Goal: Task Accomplishment & Management: Manage account settings

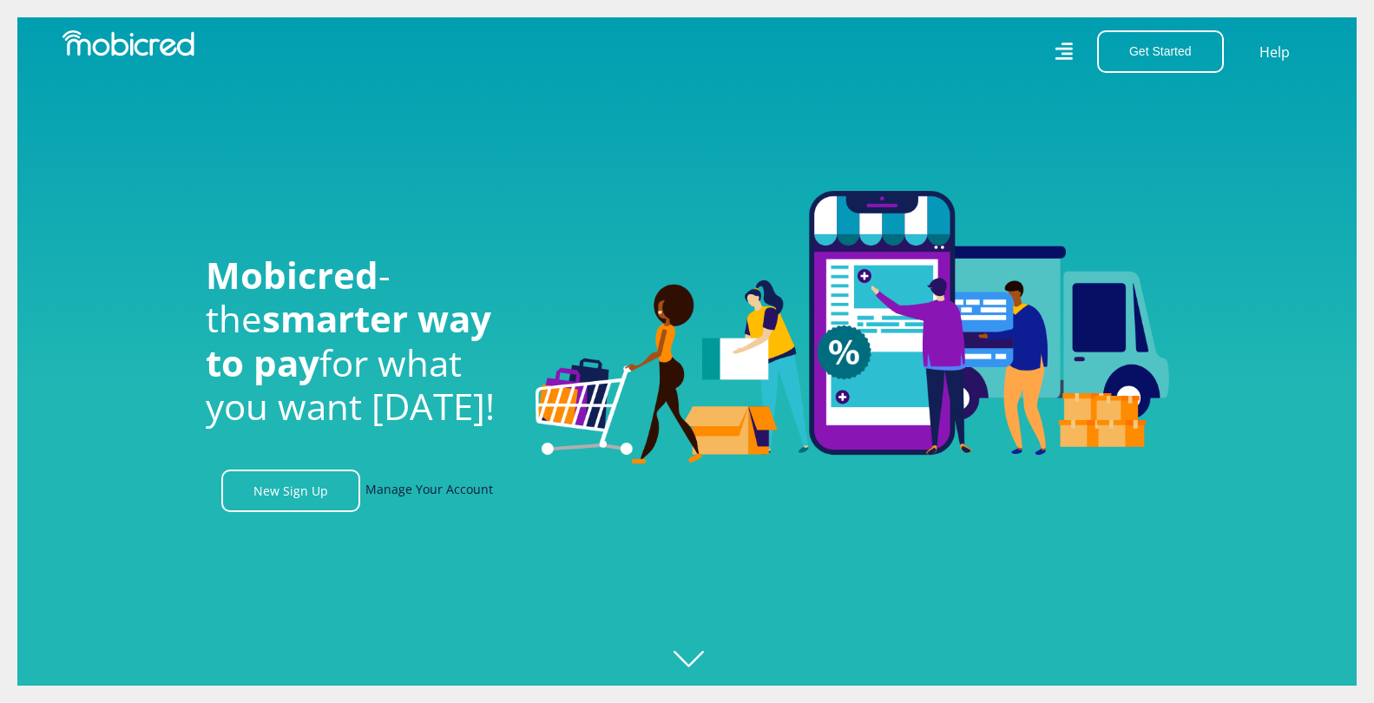
scroll to position [0, 1237]
click at [411, 497] on link "Manage Your Account" at bounding box center [429, 491] width 128 height 43
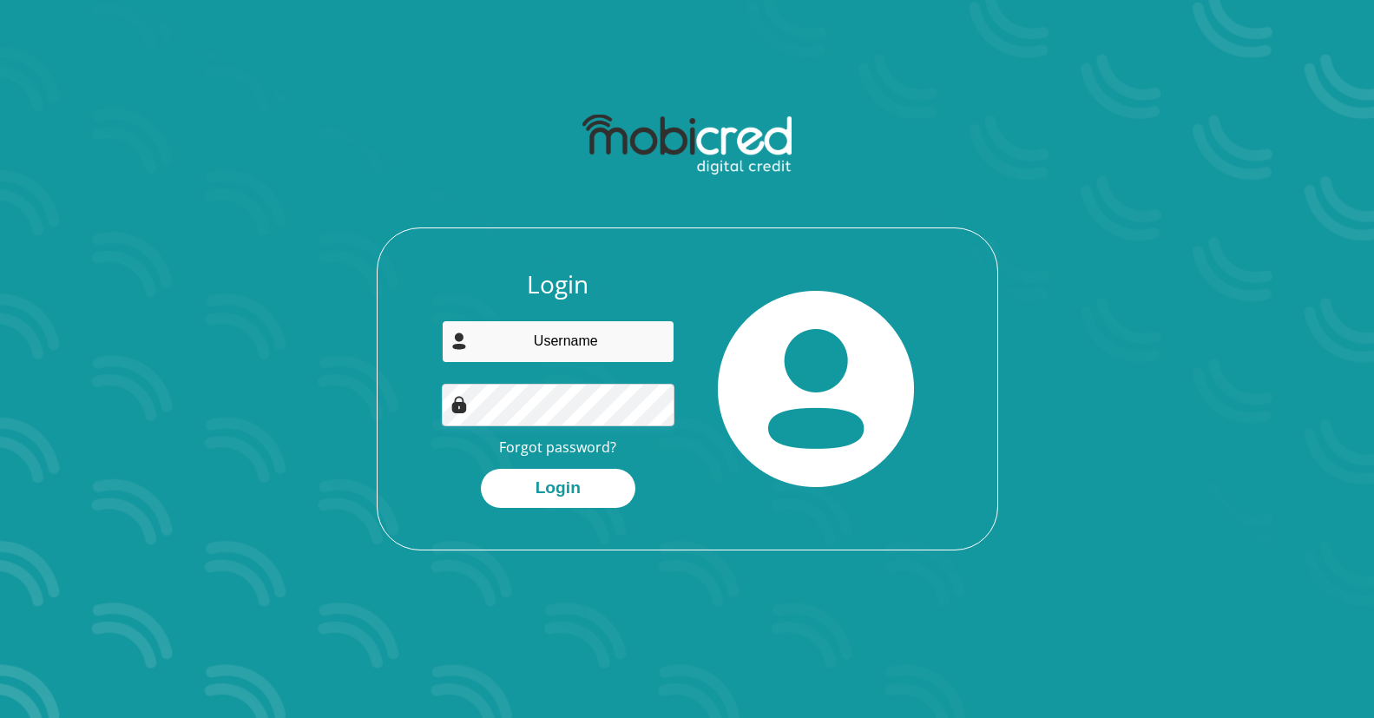
click at [537, 339] on input "email" at bounding box center [558, 341] width 233 height 43
type input "Sandlakayam@gmail.com"
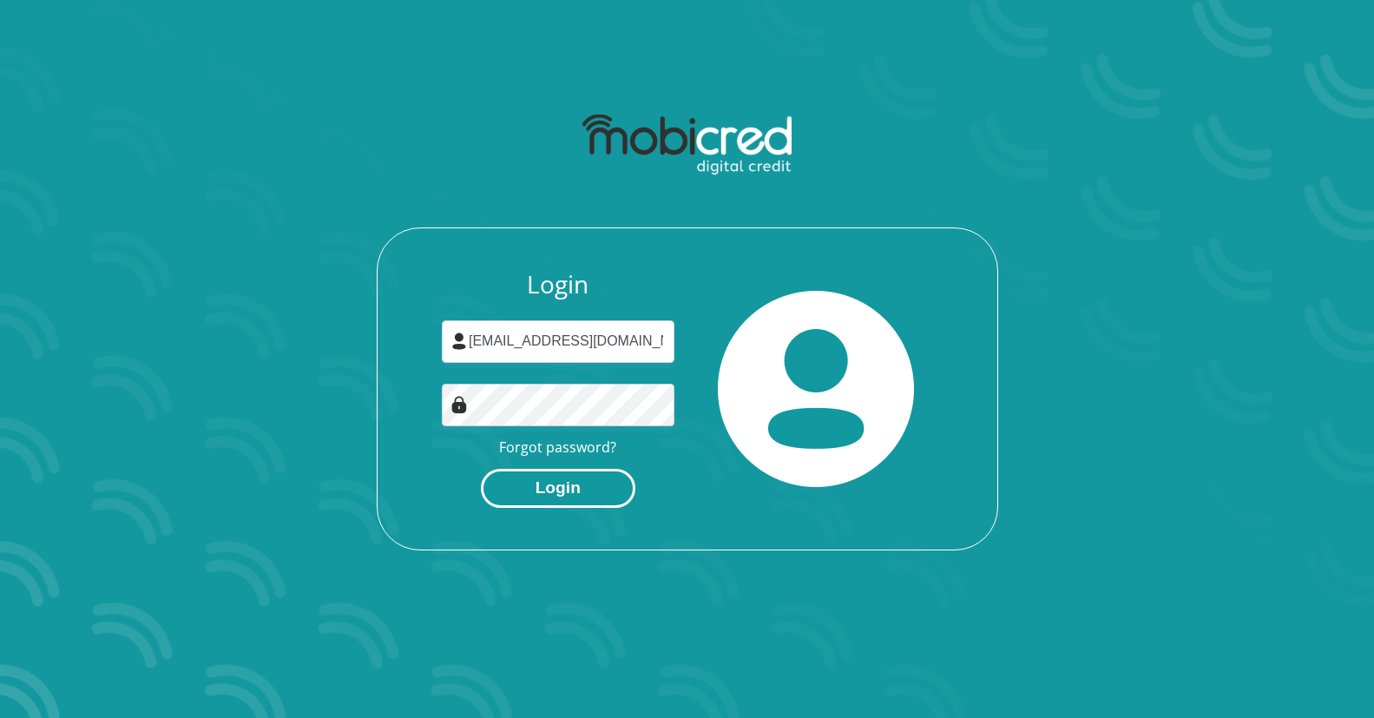
click at [574, 482] on button "Login" at bounding box center [558, 488] width 155 height 39
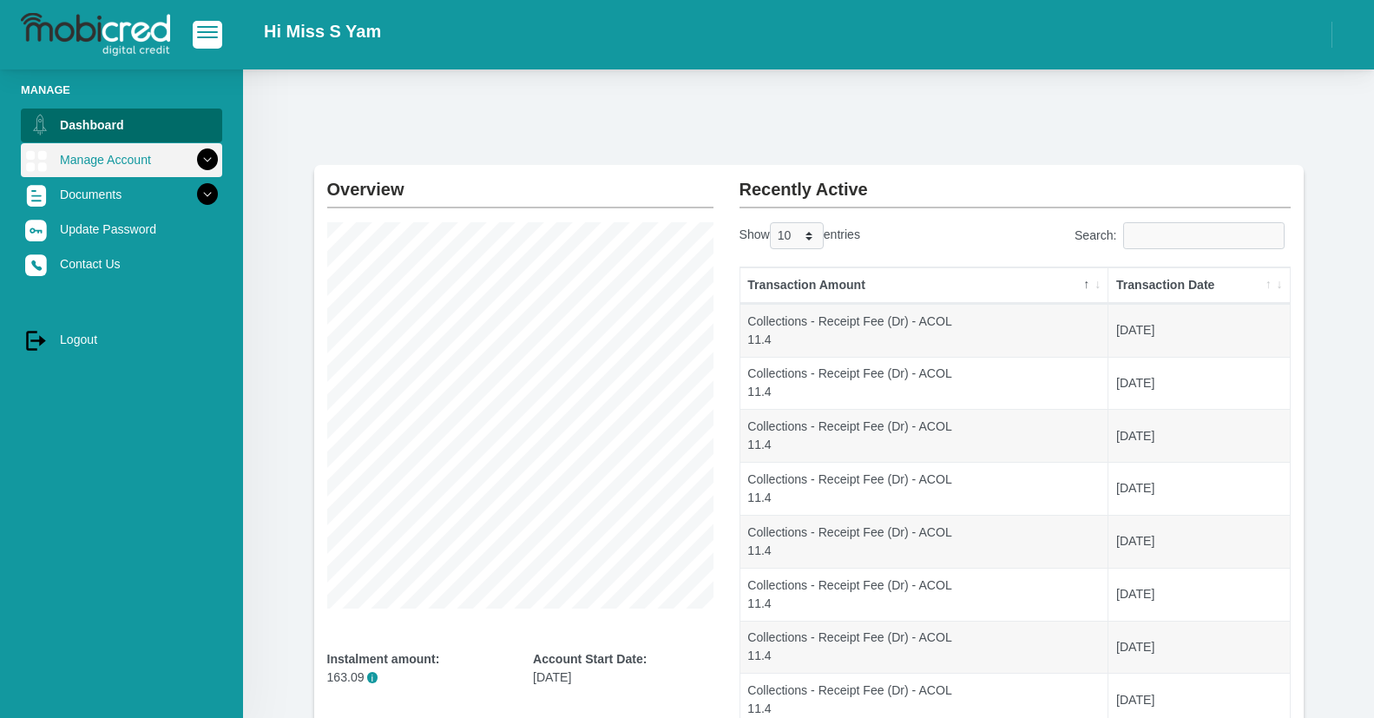
click at [95, 166] on link "Manage Account" at bounding box center [121, 159] width 201 height 33
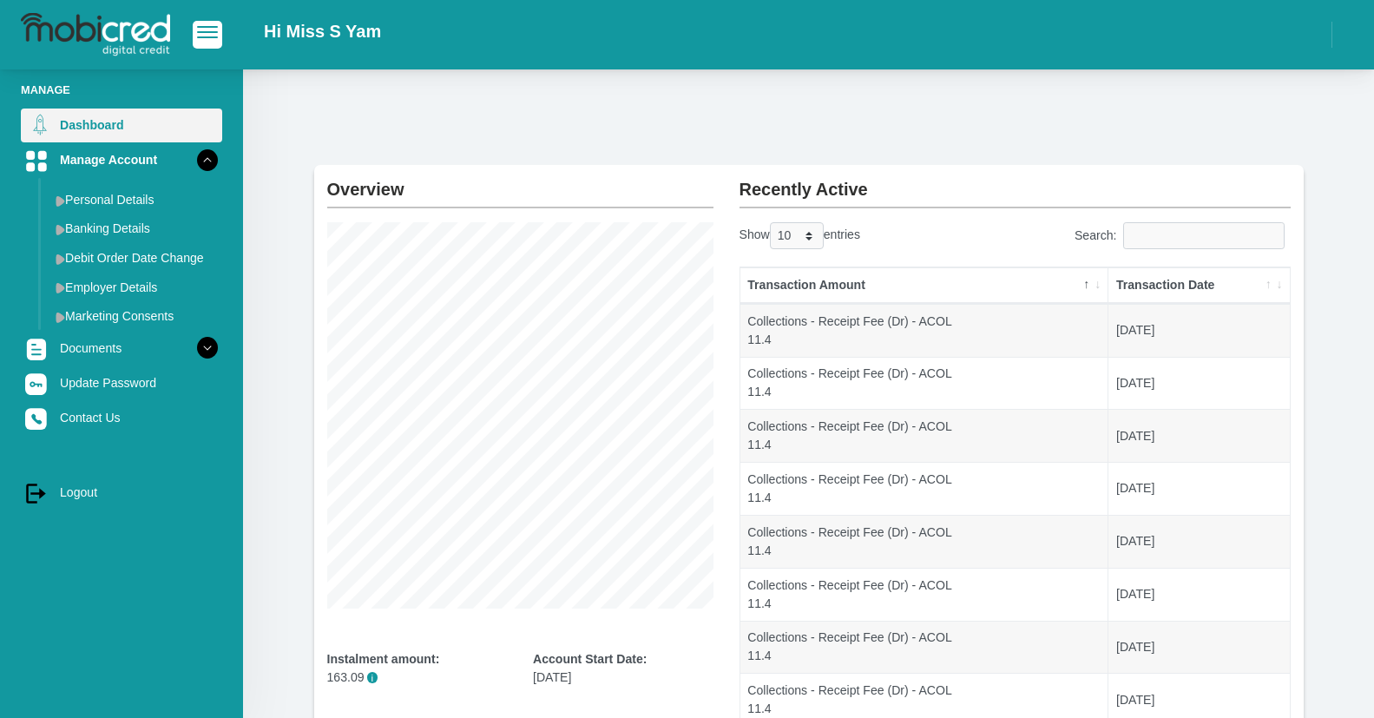
click at [106, 125] on link "Dashboard" at bounding box center [121, 125] width 201 height 33
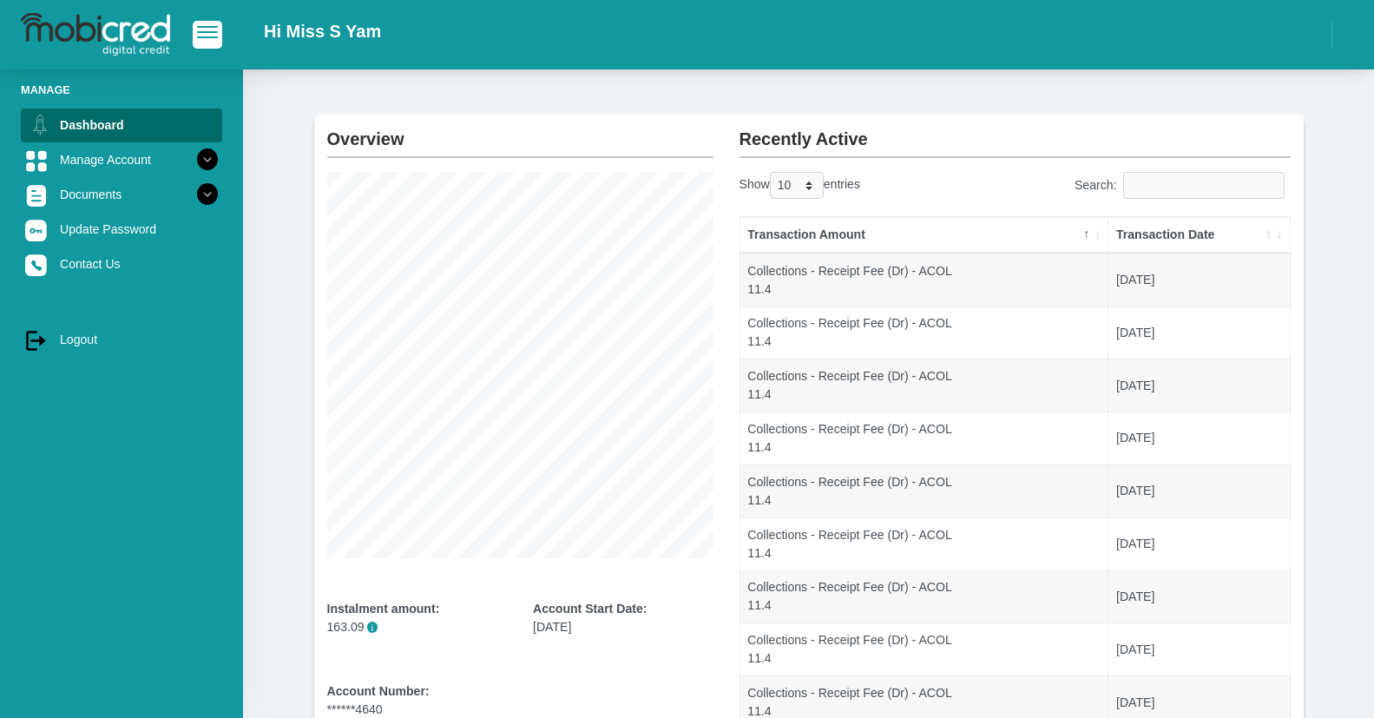
scroll to position [86, 0]
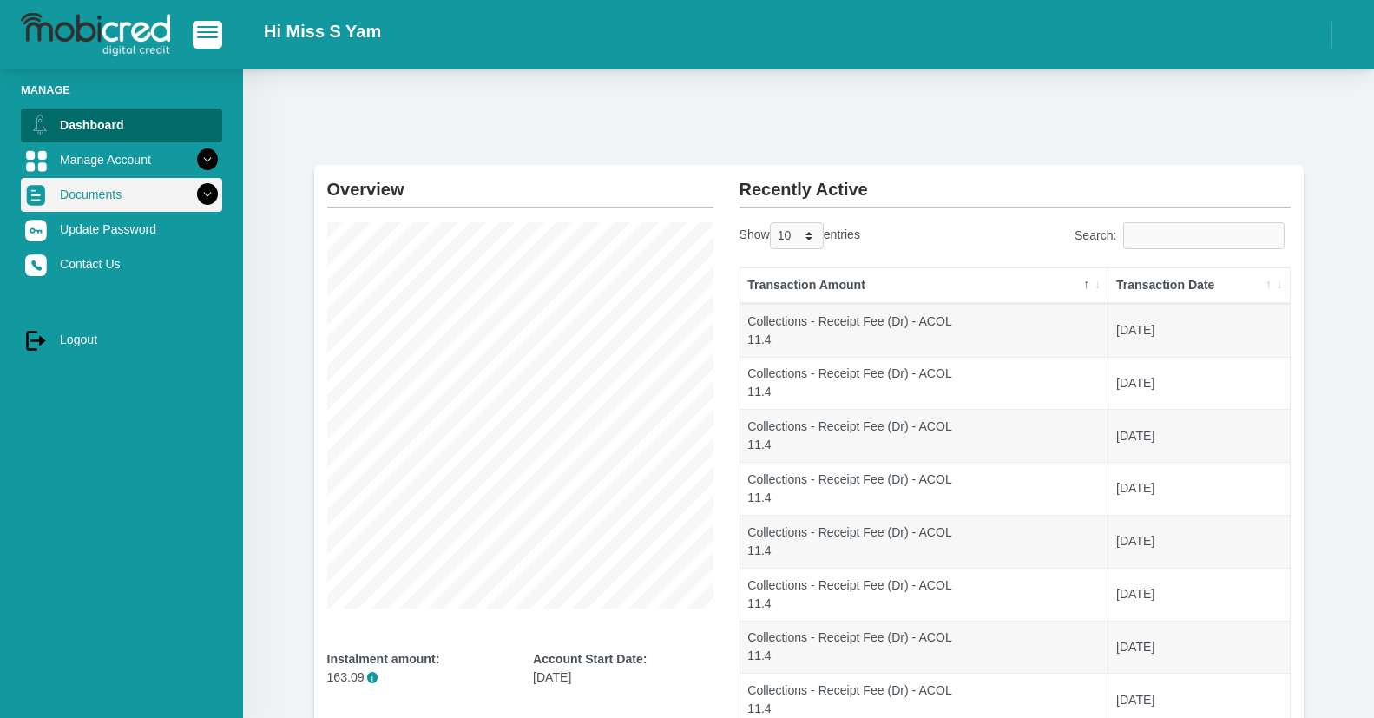
click at [108, 194] on link "Documents" at bounding box center [121, 194] width 201 height 33
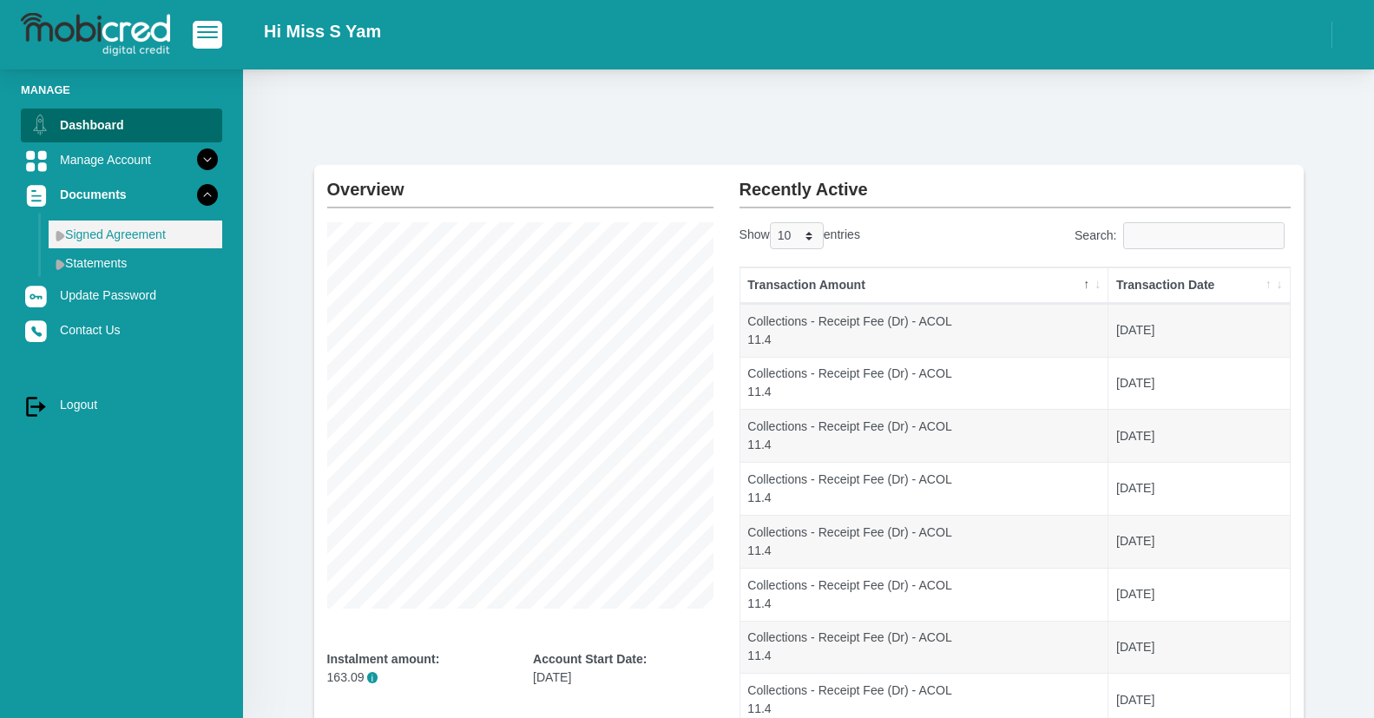
click at [110, 234] on link "Signed Agreement" at bounding box center [136, 234] width 174 height 28
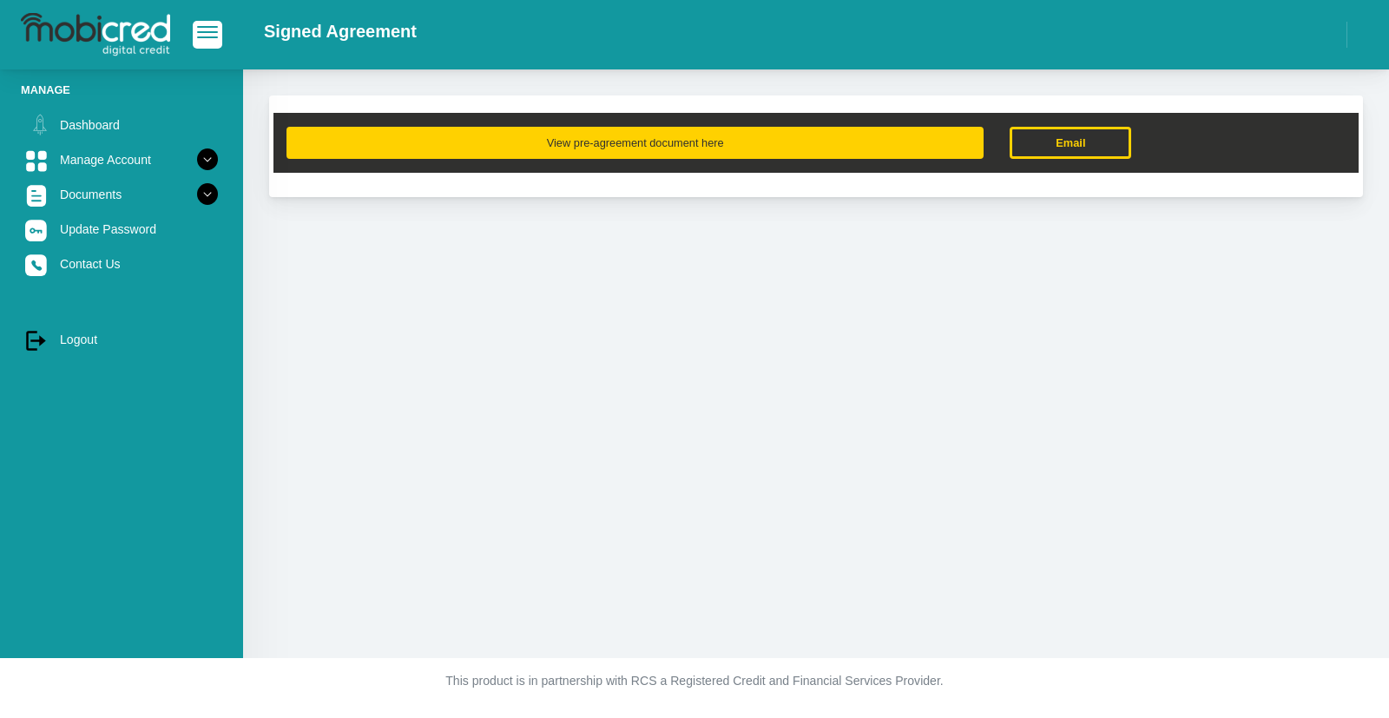
click at [659, 149] on button "View pre-agreement document here" at bounding box center [634, 143] width 697 height 32
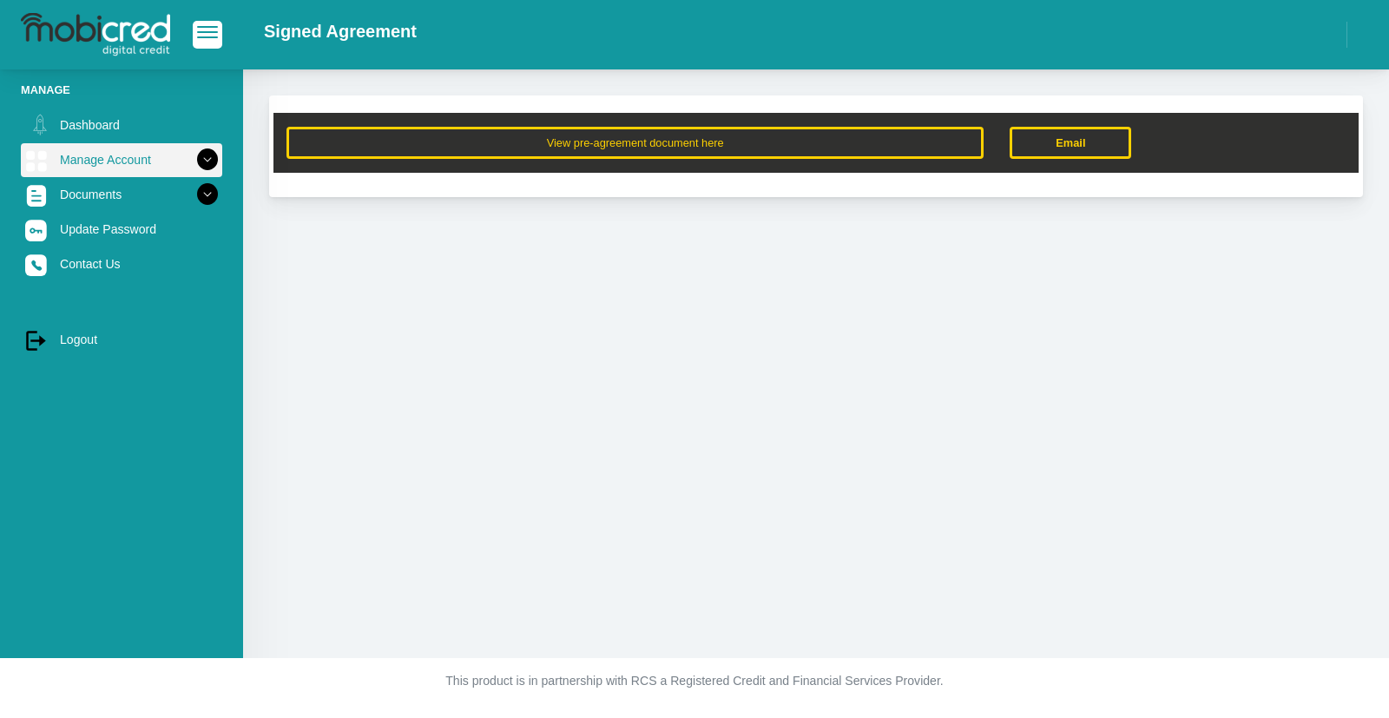
click at [157, 160] on link "Manage Account" at bounding box center [121, 159] width 201 height 33
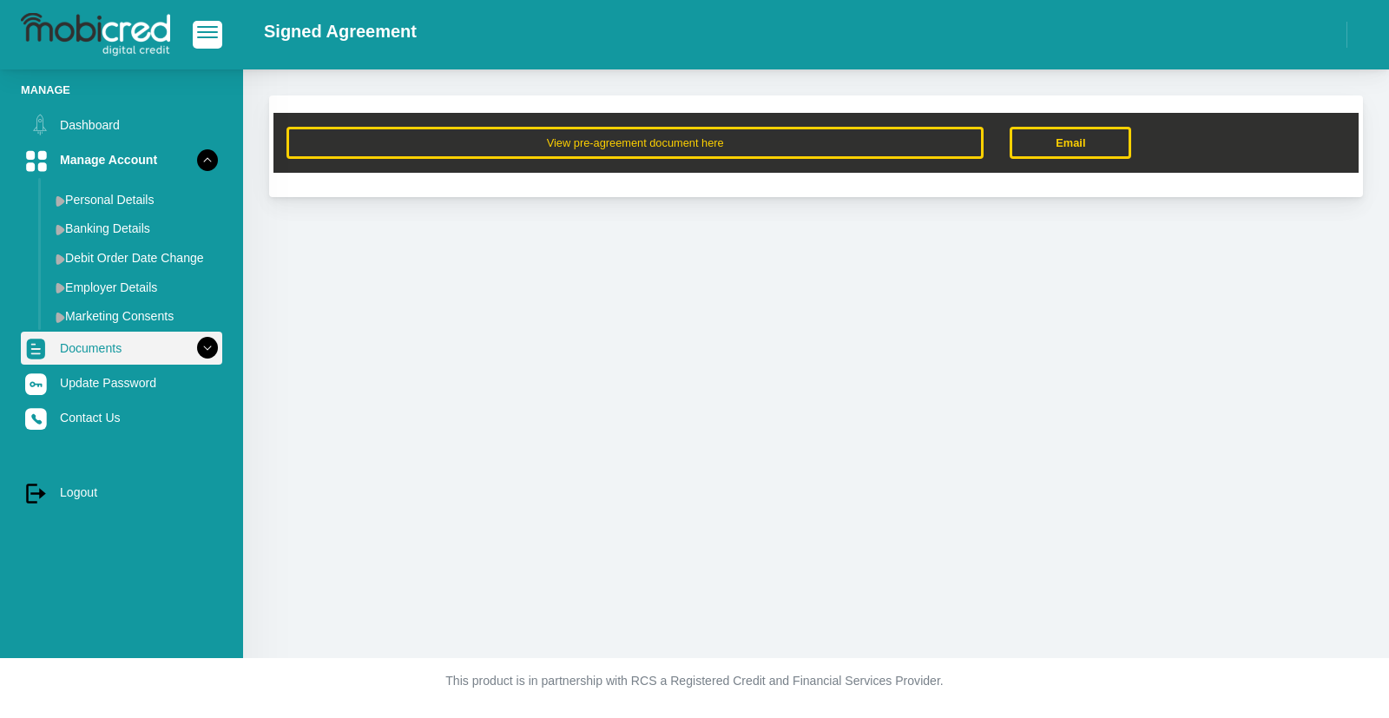
click at [138, 347] on link "Documents" at bounding box center [121, 348] width 201 height 33
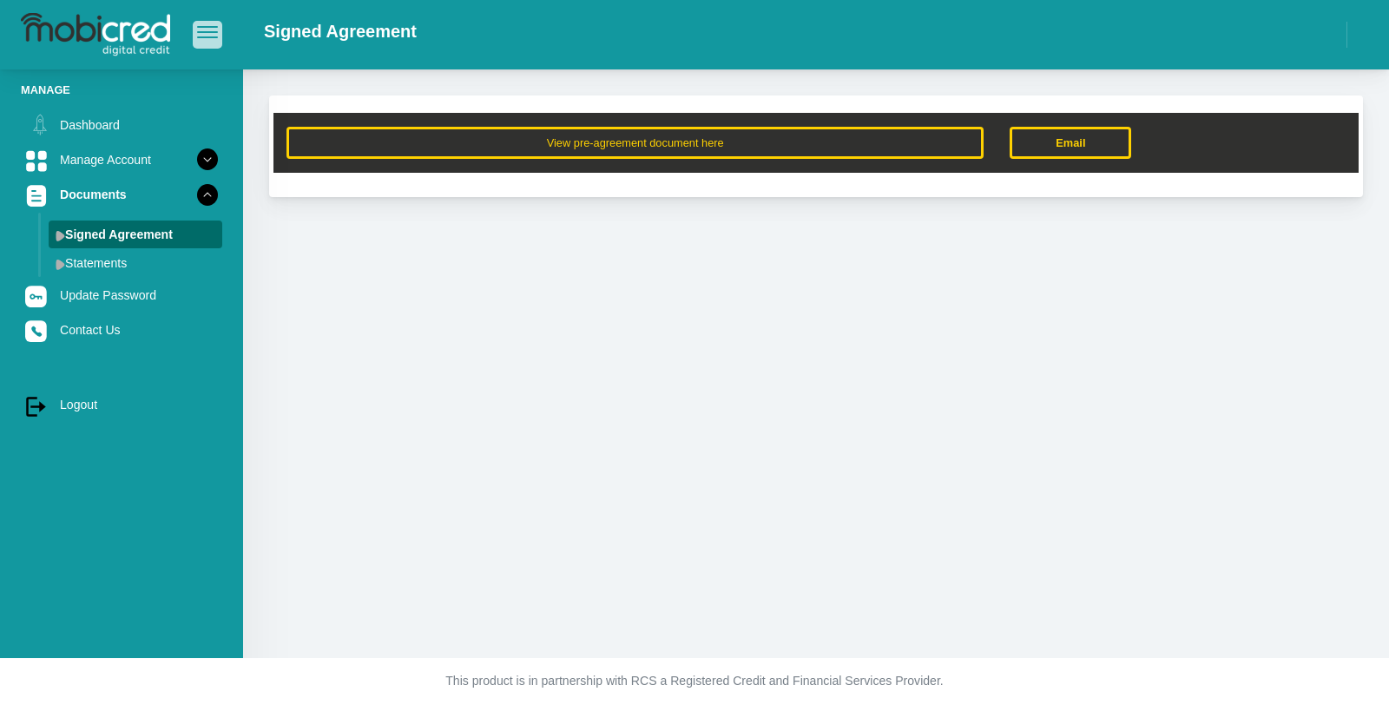
click at [214, 25] on button "button" at bounding box center [208, 34] width 30 height 27
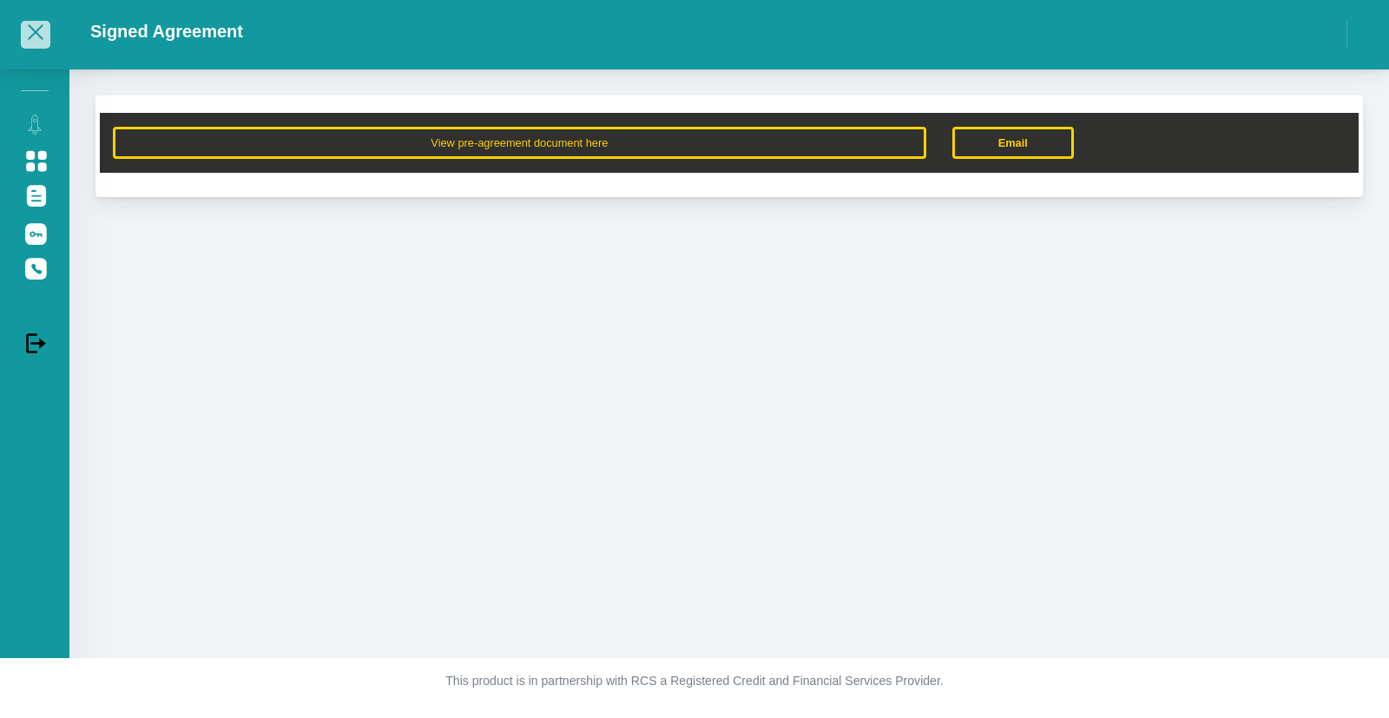
click at [33, 29] on span "button" at bounding box center [36, 32] width 16 height 16
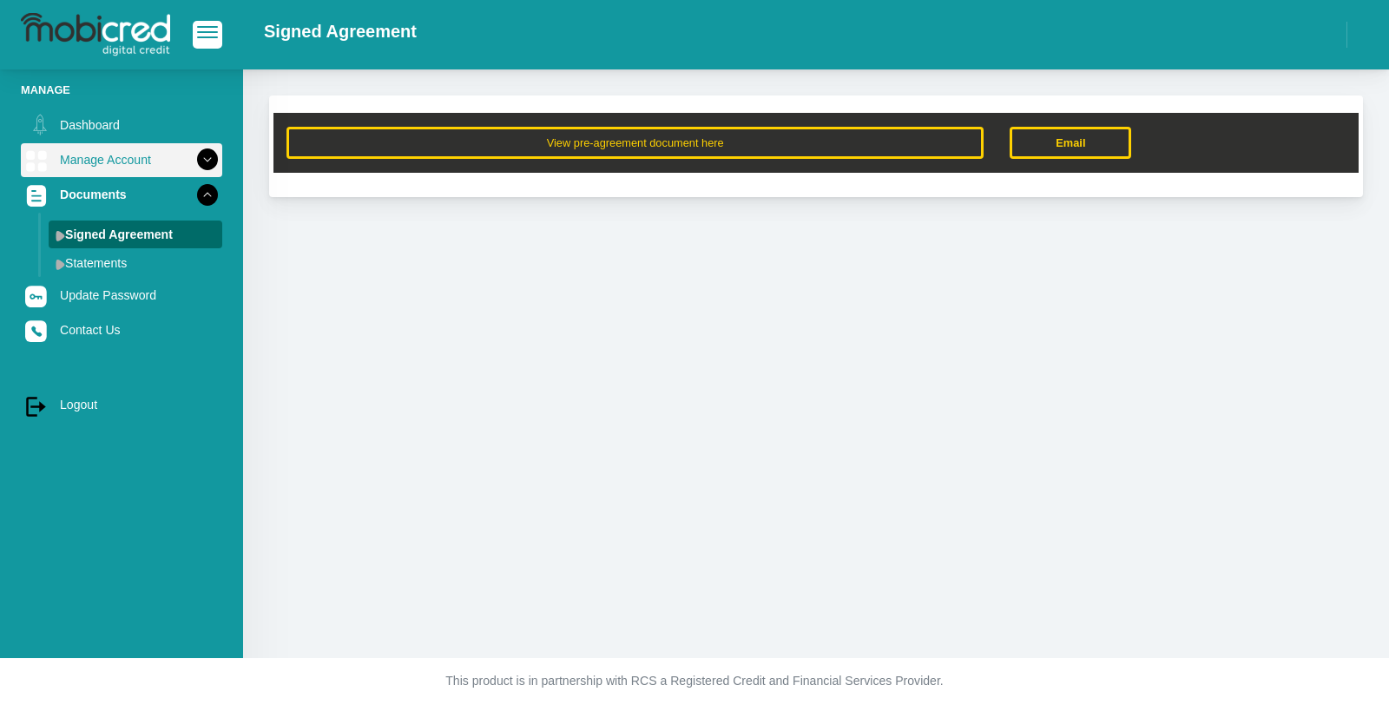
click at [61, 164] on link "Manage Account" at bounding box center [121, 159] width 201 height 33
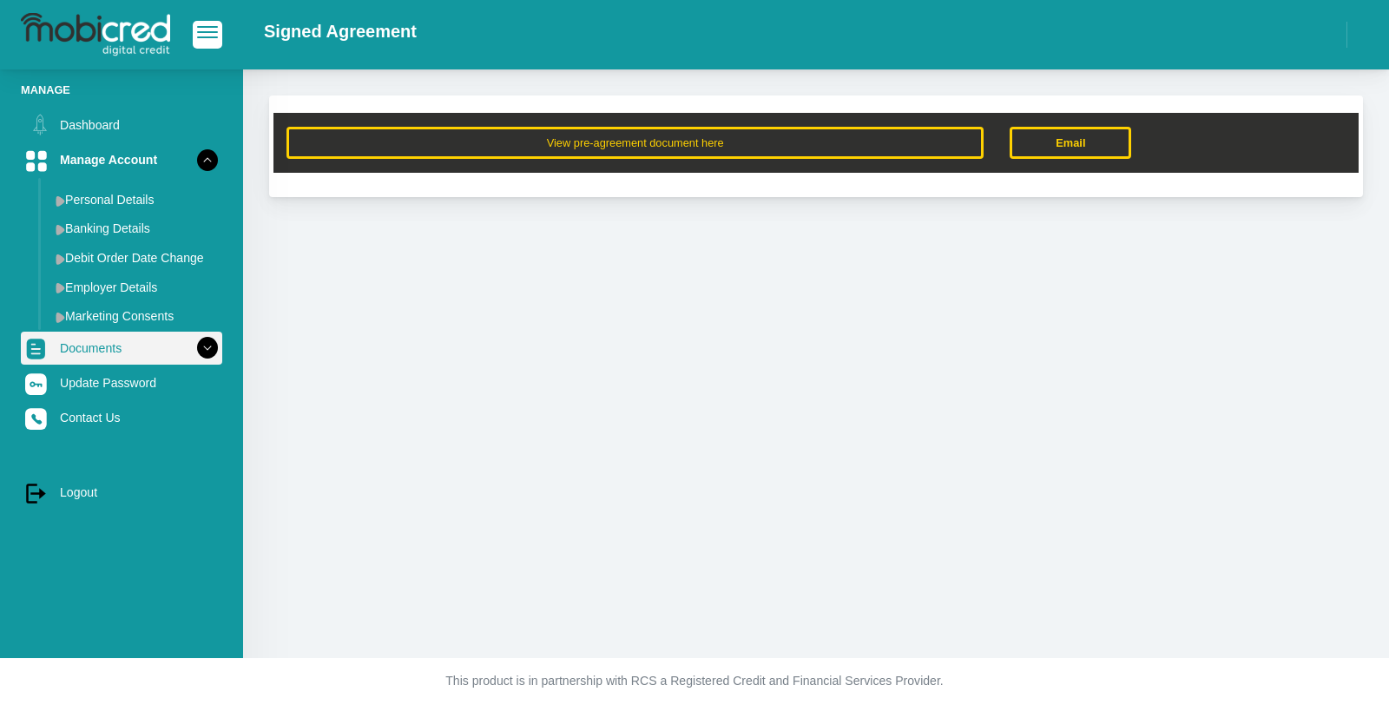
click at [193, 350] on icon at bounding box center [208, 348] width 30 height 30
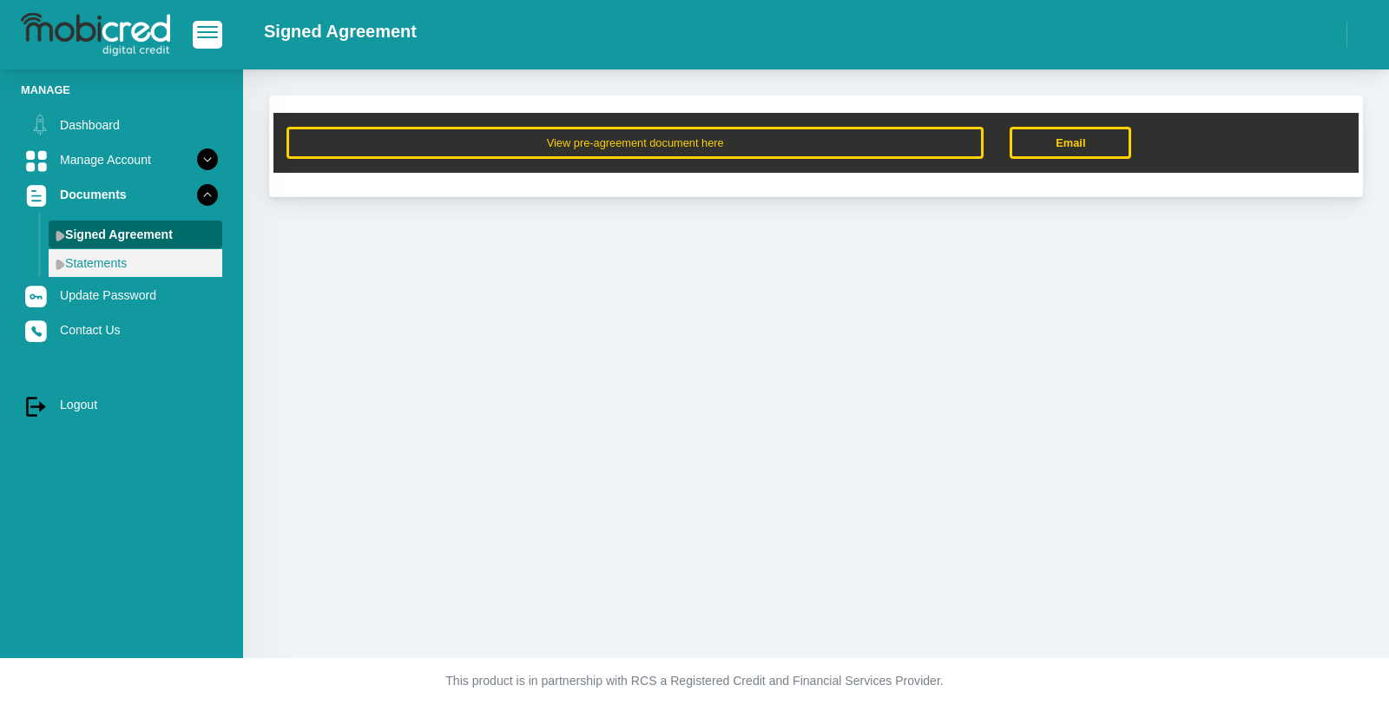
click at [93, 261] on link "Statements" at bounding box center [136, 263] width 174 height 28
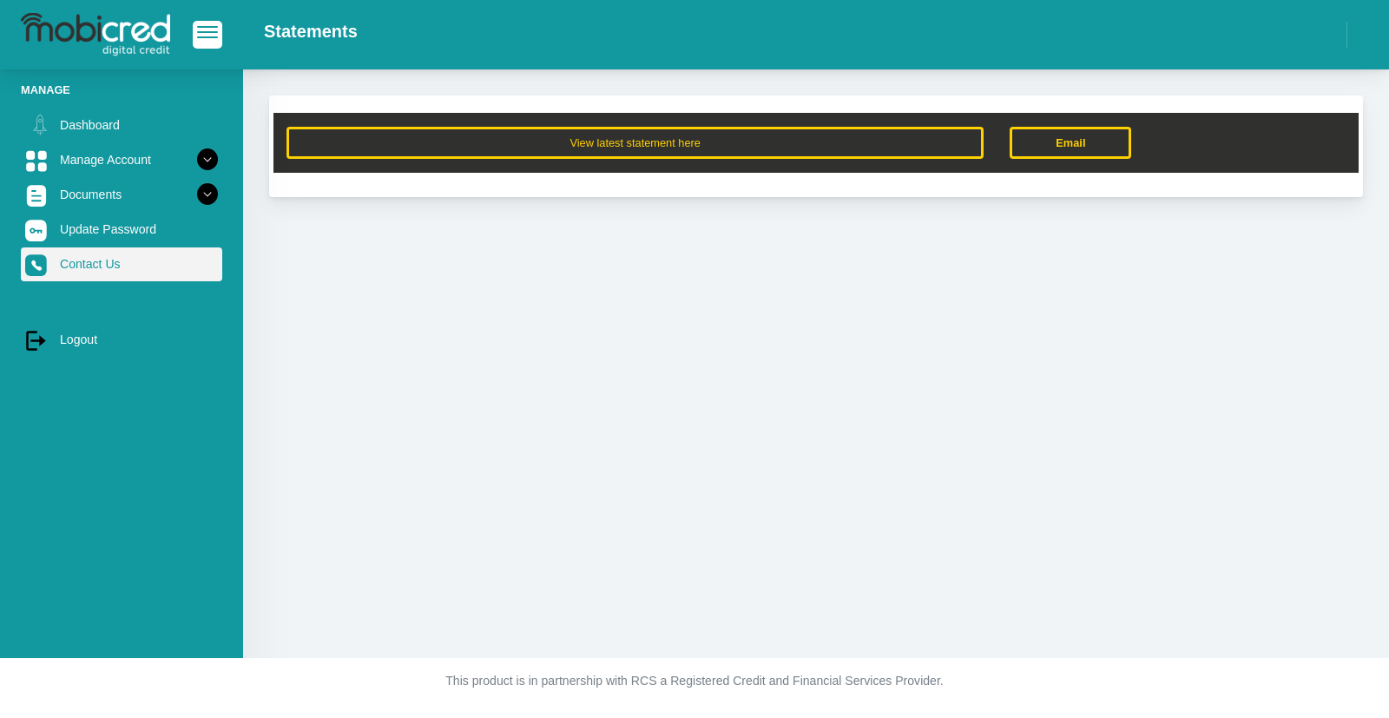
click at [89, 268] on link "Contact Us" at bounding box center [121, 263] width 201 height 33
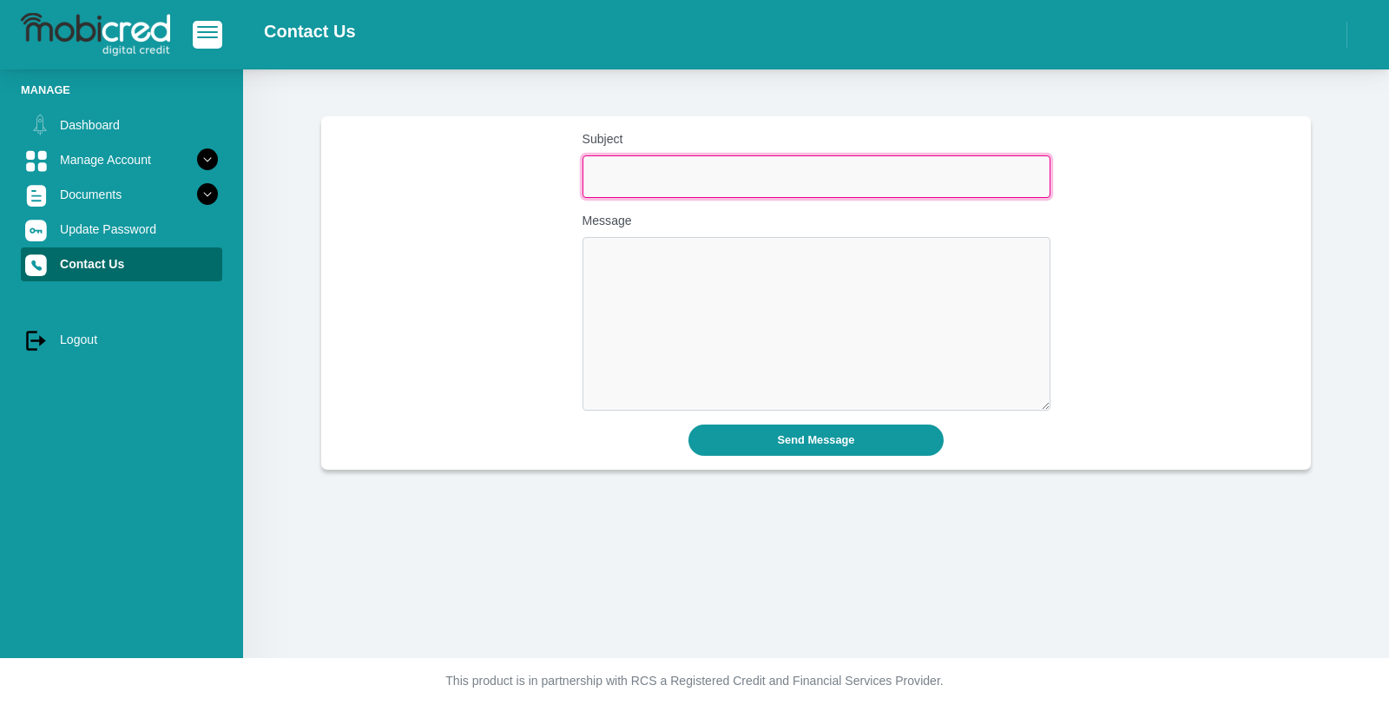
click at [623, 161] on input "Subject" at bounding box center [816, 176] width 468 height 43
type input "Credit Increase"
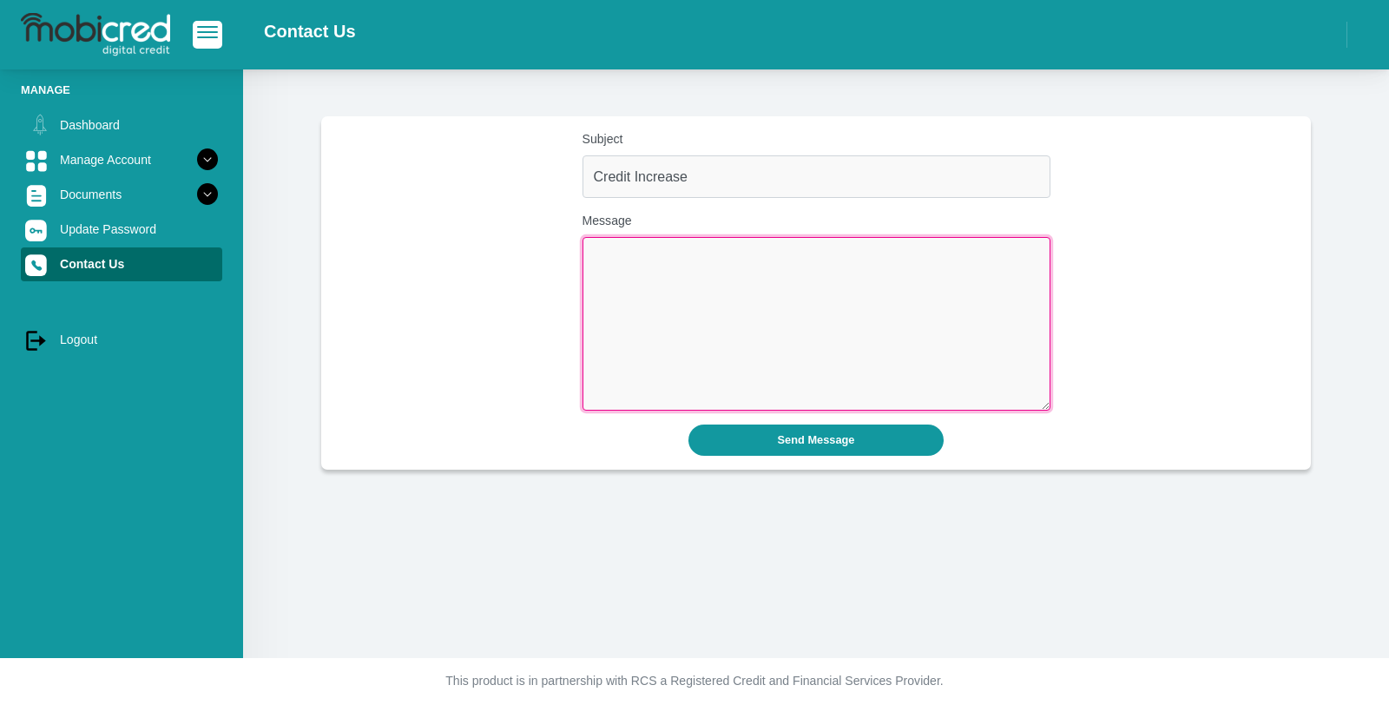
click at [667, 273] on textarea "Message" at bounding box center [816, 324] width 468 height 174
type textarea "Kindly increase my credit."
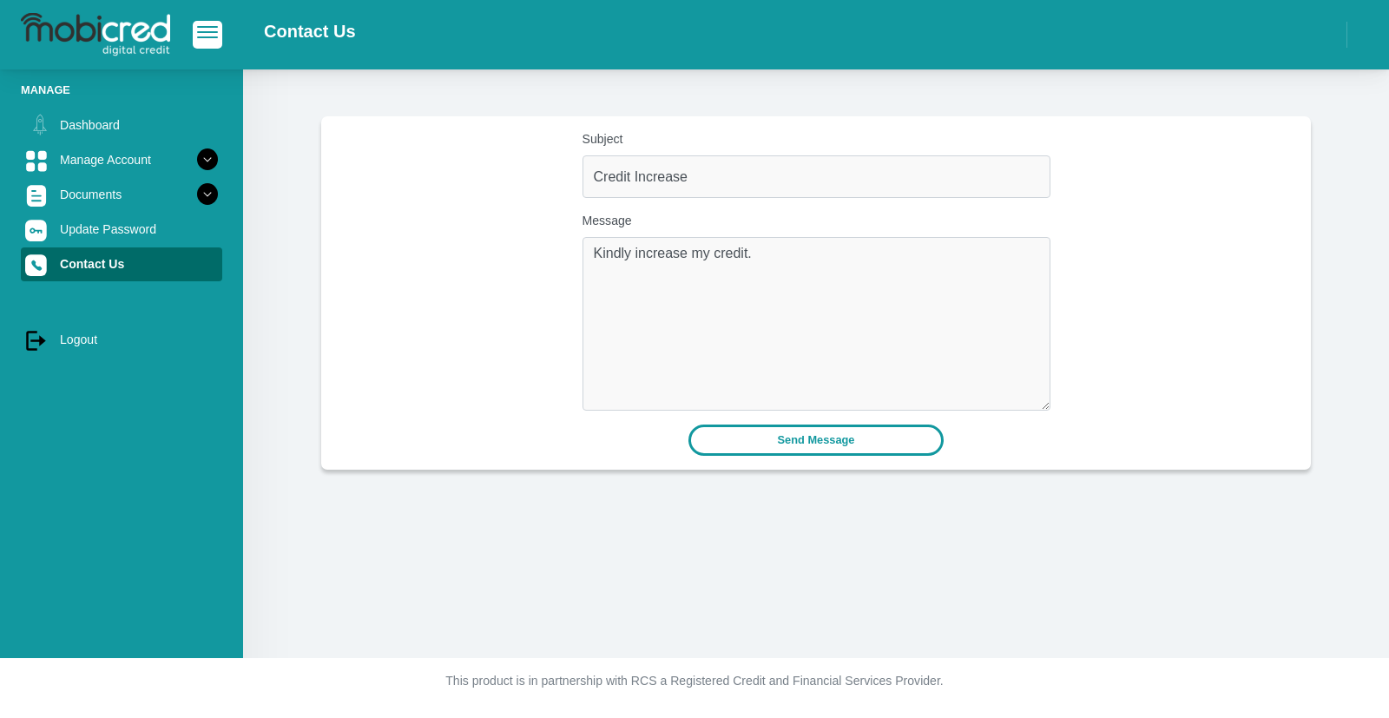
click at [780, 443] on button "Send Message" at bounding box center [816, 439] width 256 height 30
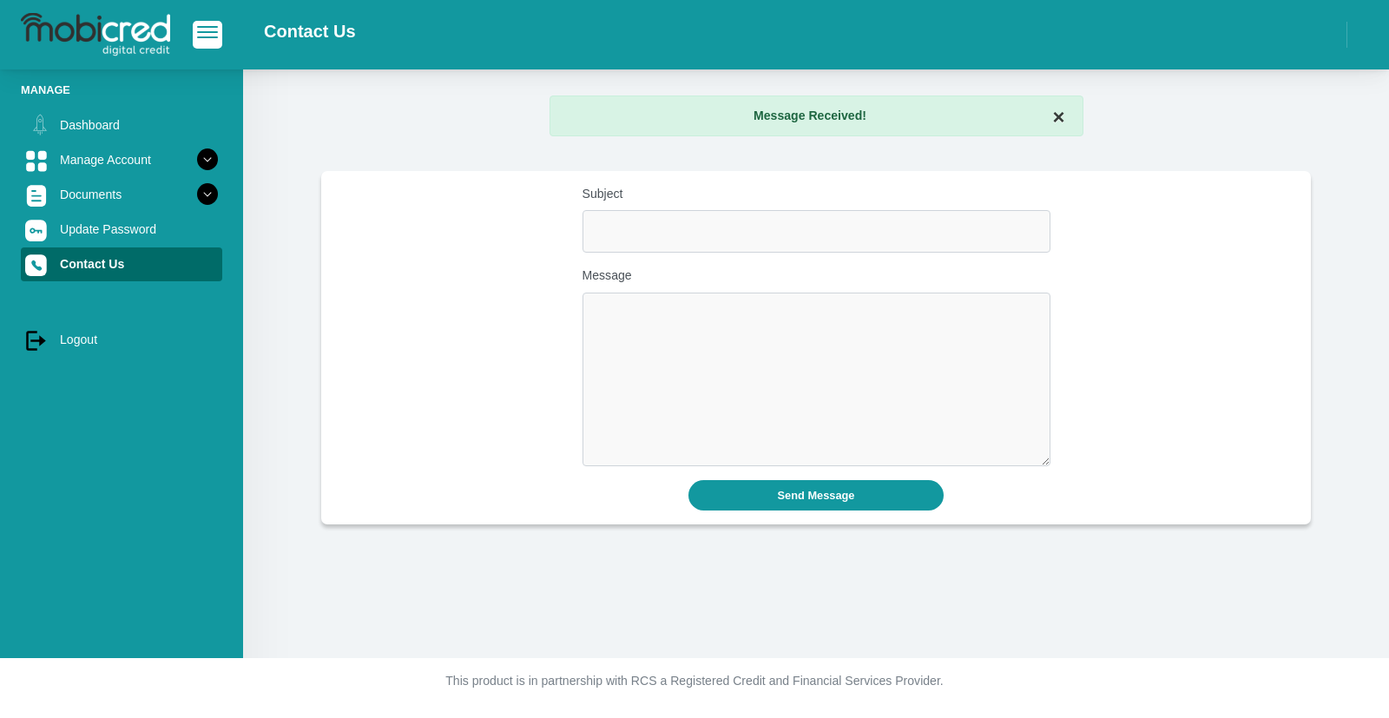
click at [1053, 120] on button "×" at bounding box center [1058, 117] width 12 height 21
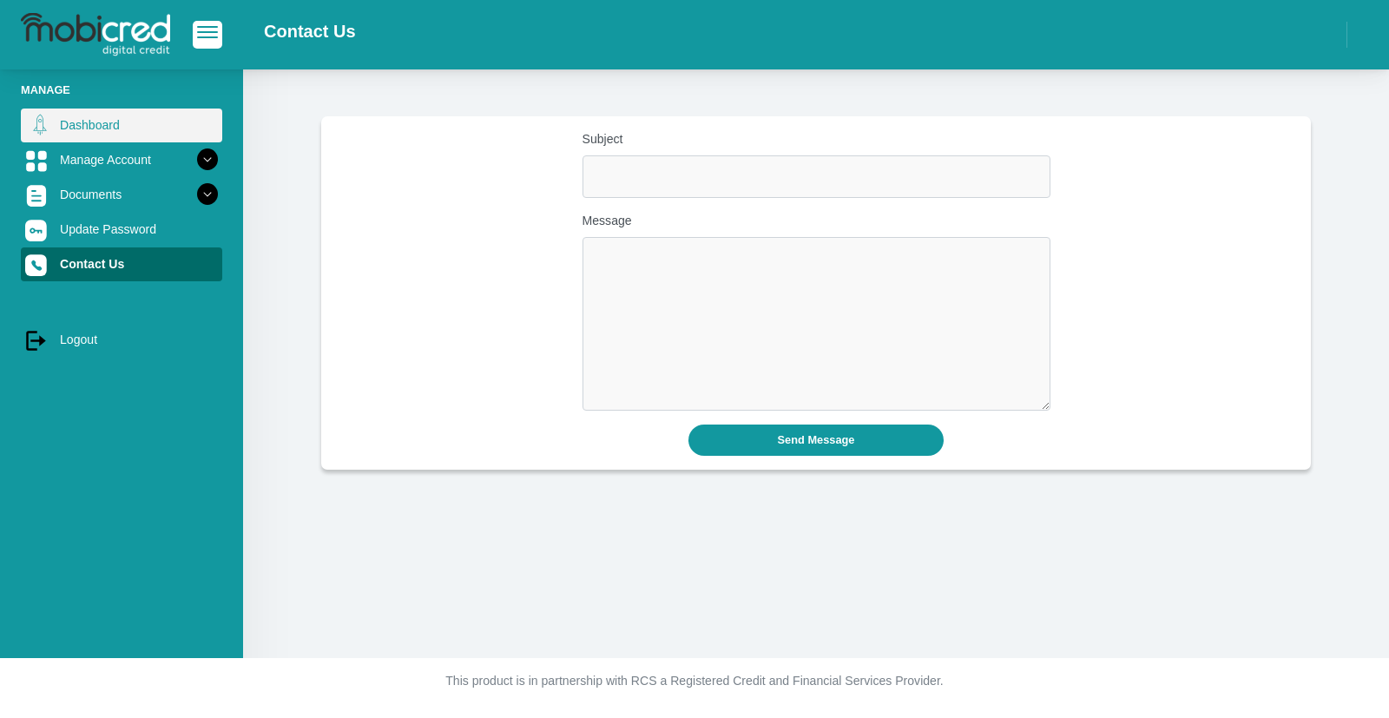
click at [130, 132] on link "Dashboard" at bounding box center [121, 125] width 201 height 33
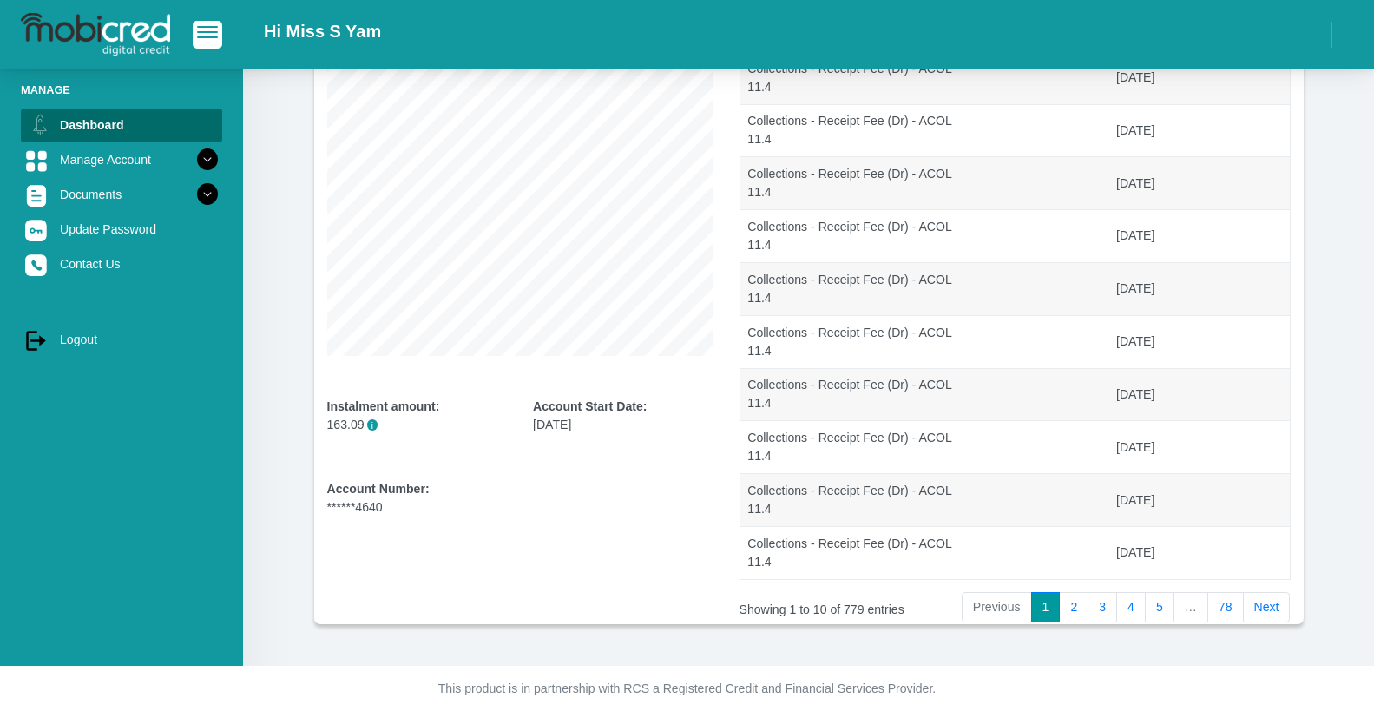
scroll to position [261, 0]
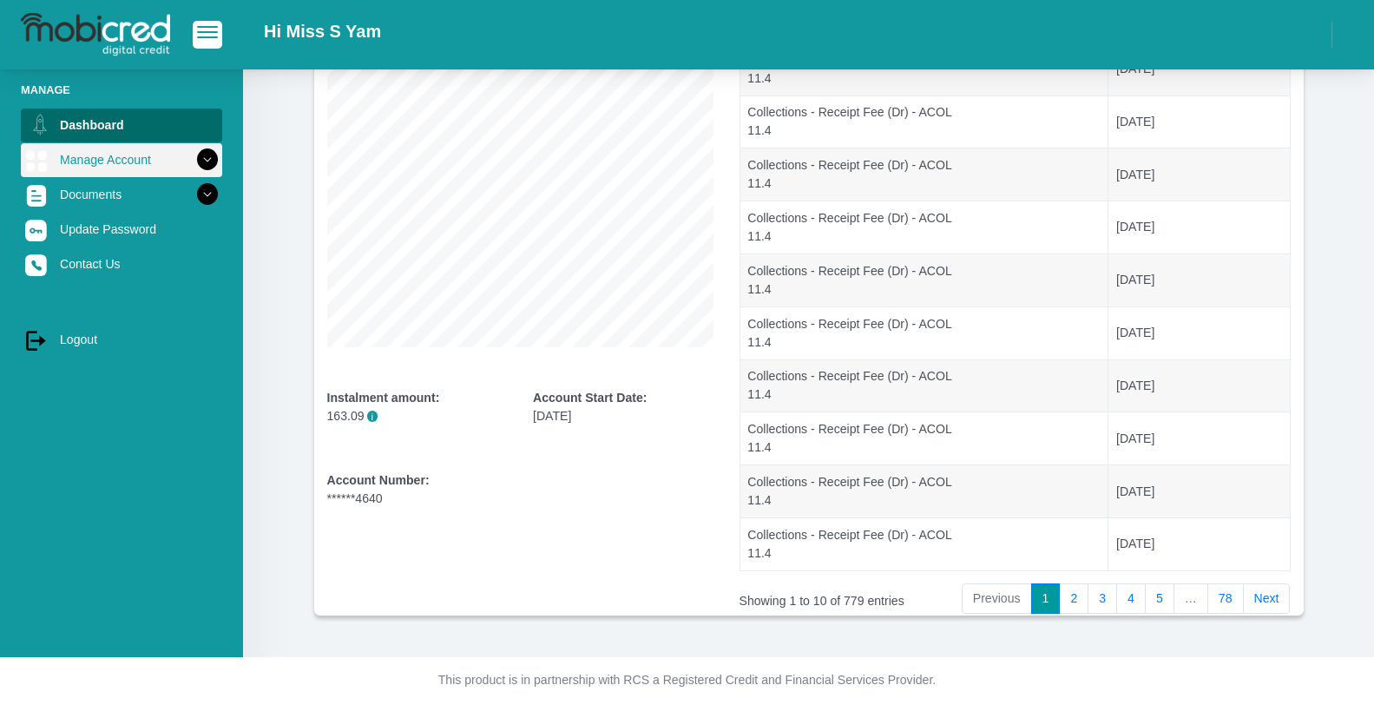
click at [99, 159] on link "Manage Account" at bounding box center [121, 159] width 201 height 33
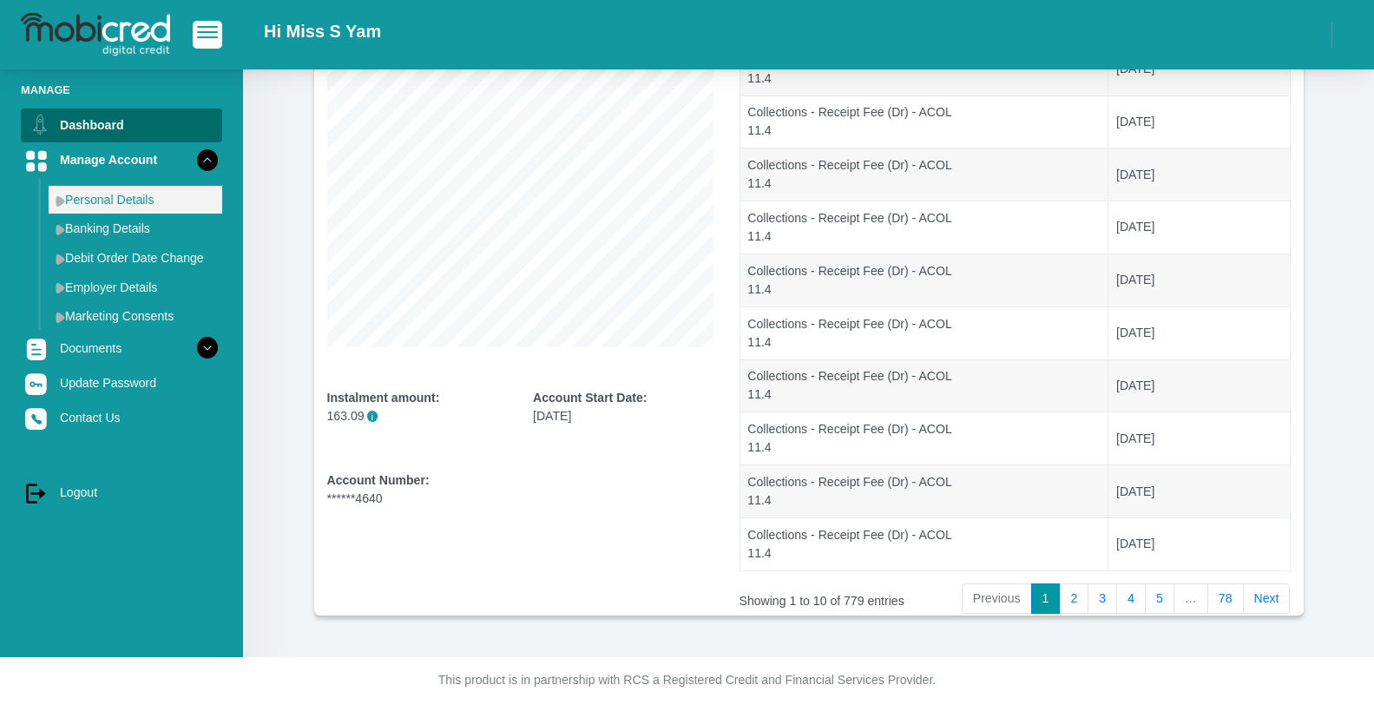
click at [121, 200] on link "Personal Details" at bounding box center [136, 200] width 174 height 28
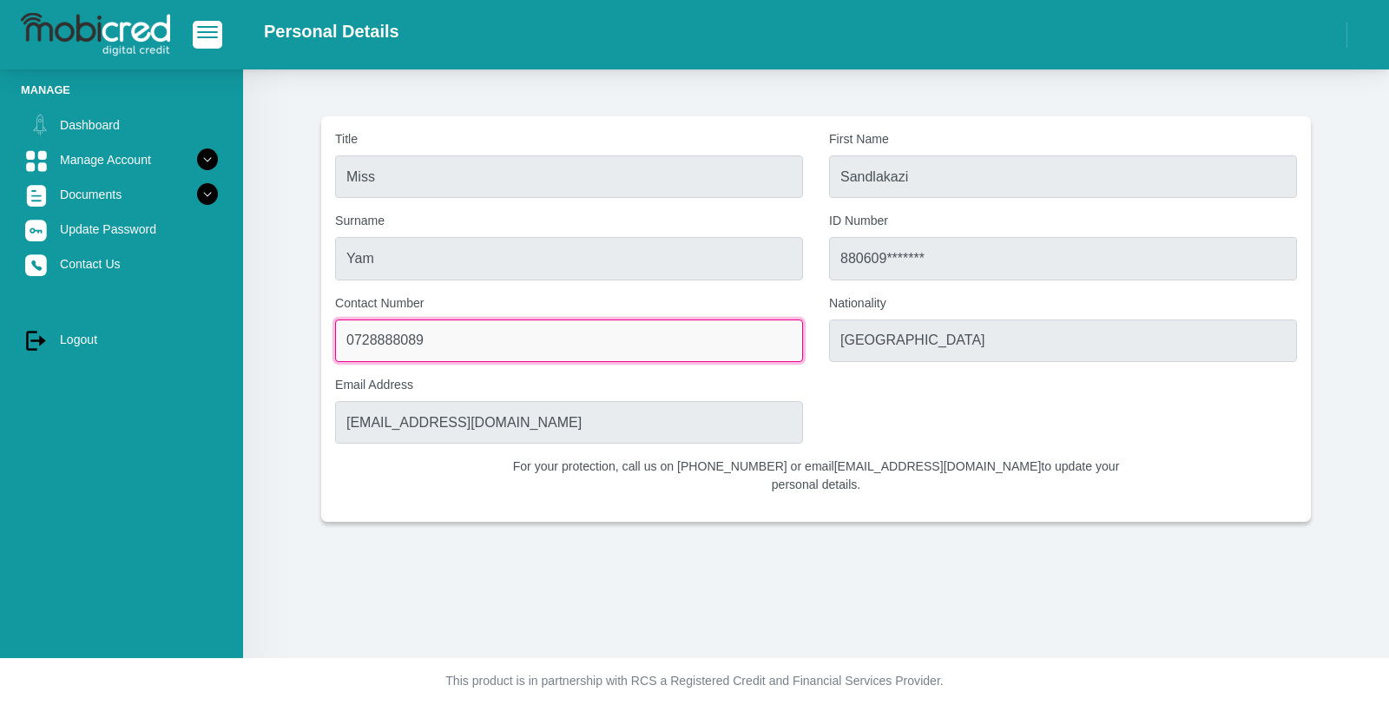
click at [441, 346] on input "0728888089" at bounding box center [569, 340] width 468 height 43
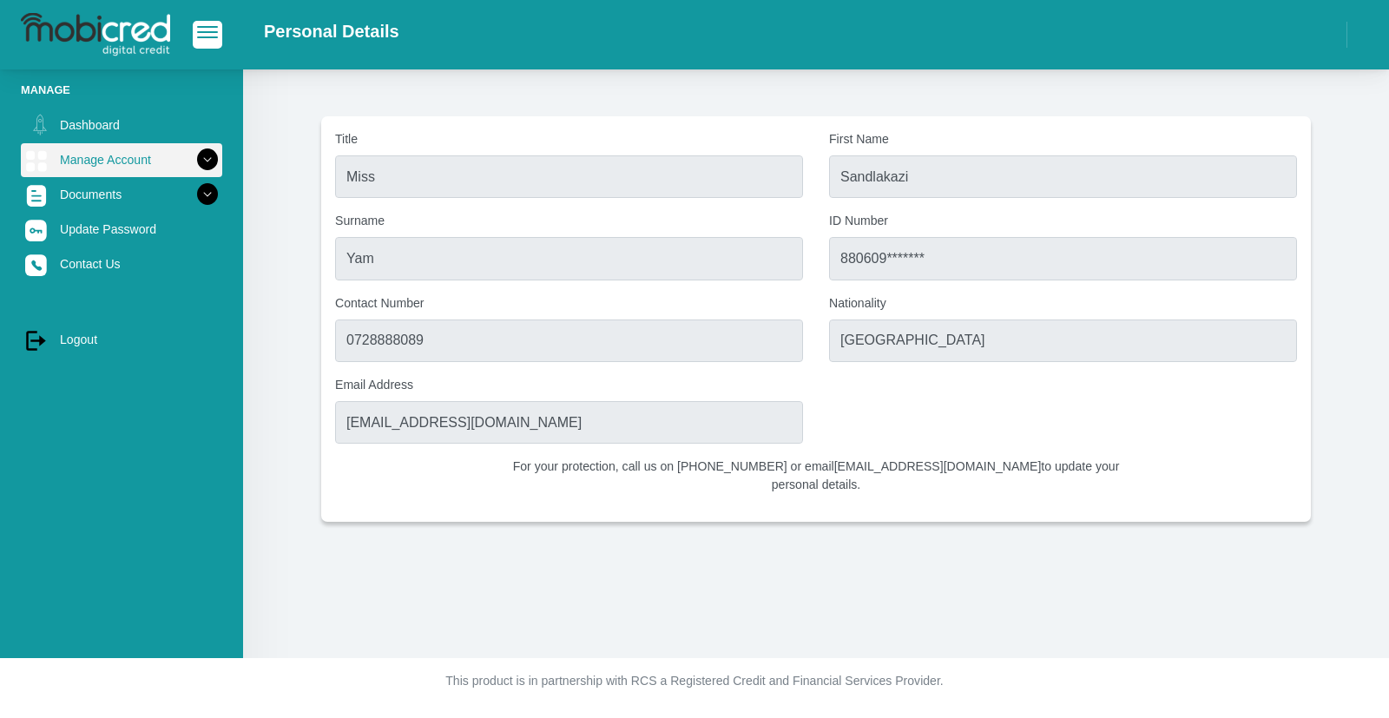
click at [173, 153] on link "Manage Account" at bounding box center [121, 159] width 201 height 33
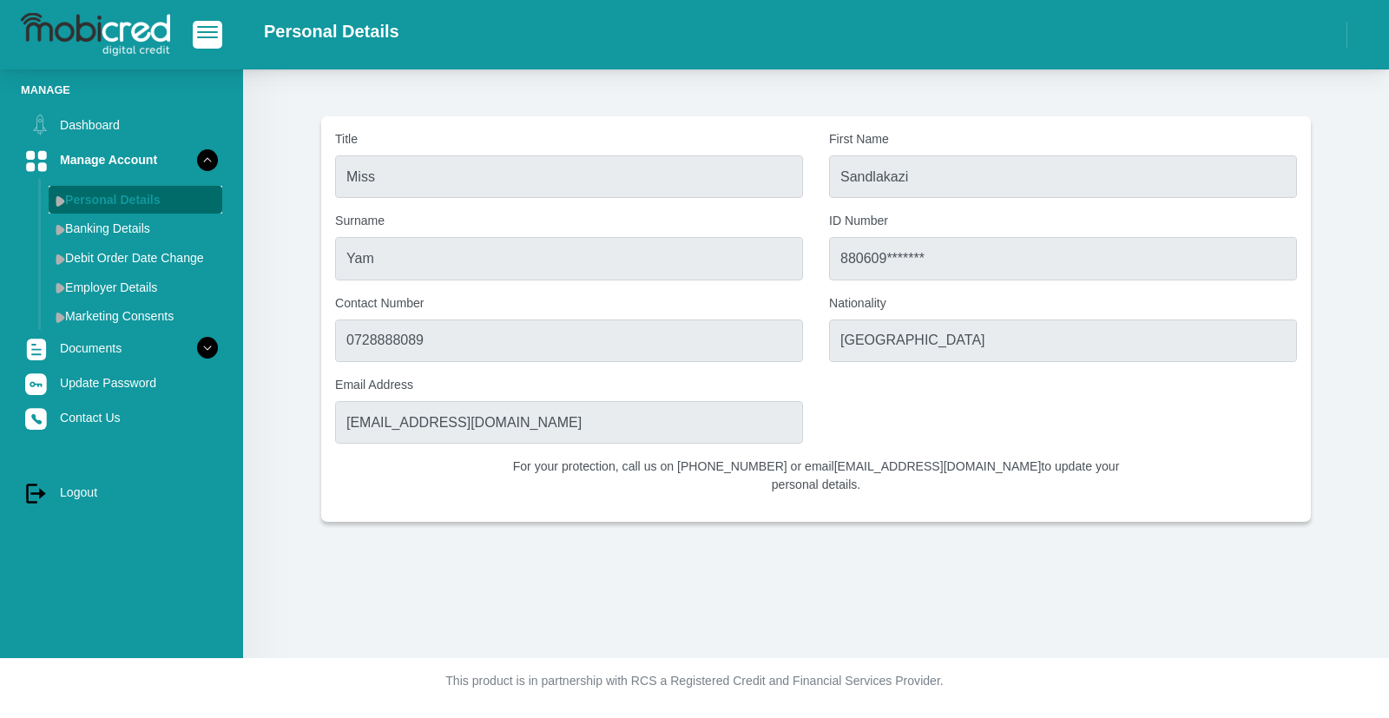
click at [157, 199] on link "Personal Details" at bounding box center [136, 200] width 174 height 28
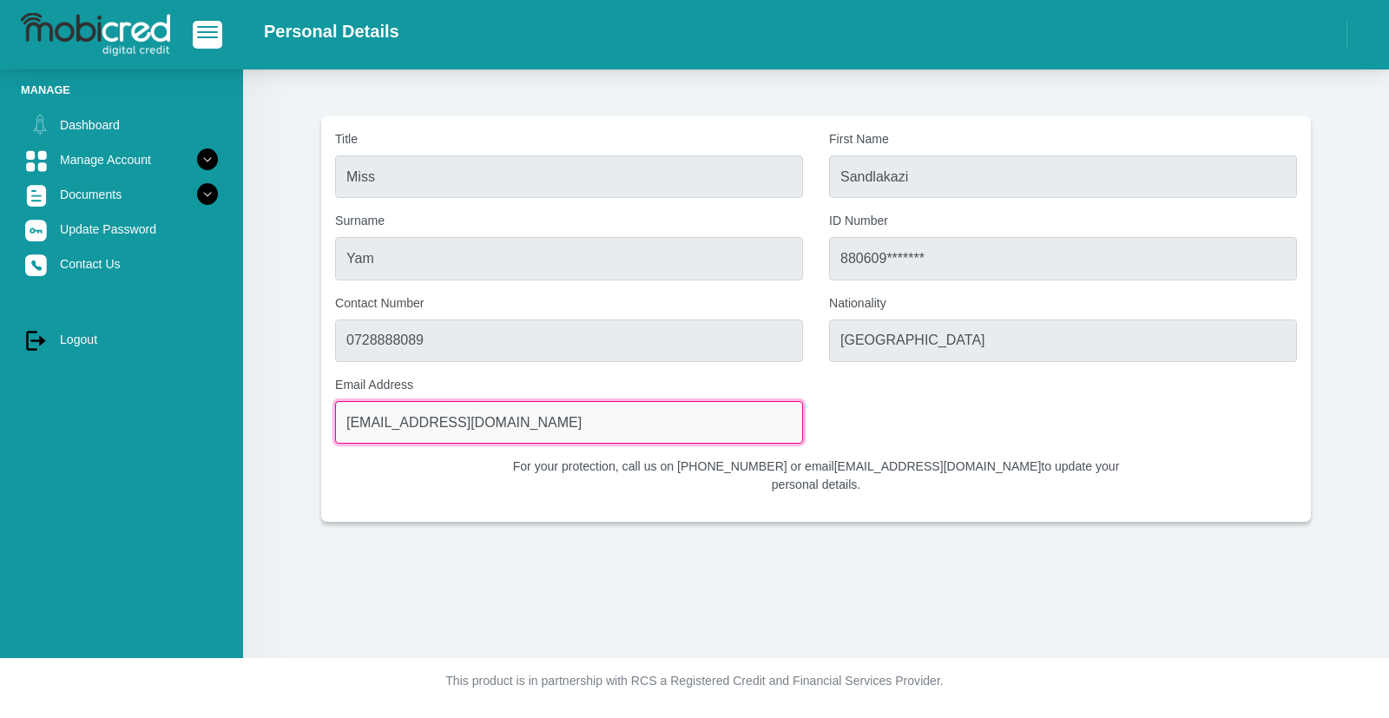
click at [558, 425] on input "[EMAIL_ADDRESS][DOMAIN_NAME]" at bounding box center [569, 422] width 468 height 43
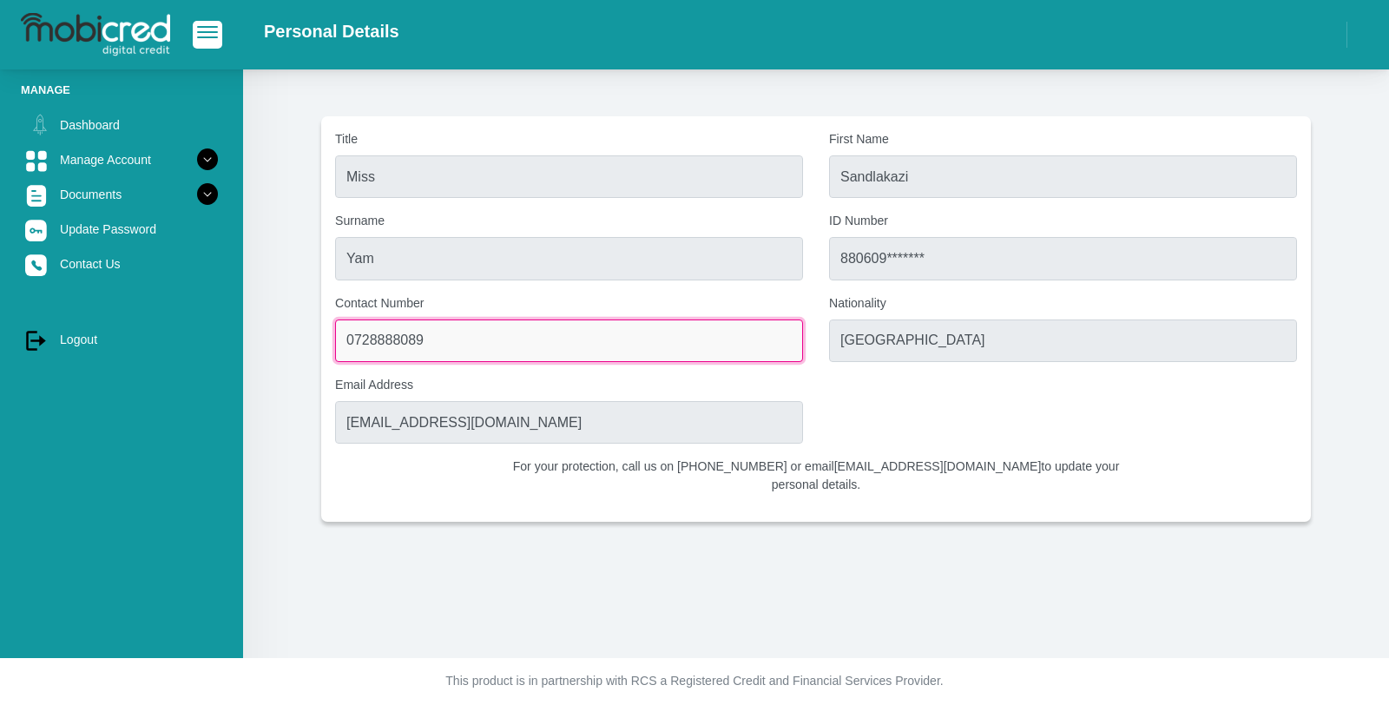
click at [471, 351] on input "0728888089" at bounding box center [569, 340] width 468 height 43
drag, startPoint x: 465, startPoint y: 348, endPoint x: 284, endPoint y: 327, distance: 182.6
click at [284, 327] on section "Title Miss First Name Sandlakazi Surname Yam ID Number 880609******* Contact Nu…" at bounding box center [816, 318] width 1094 height 405
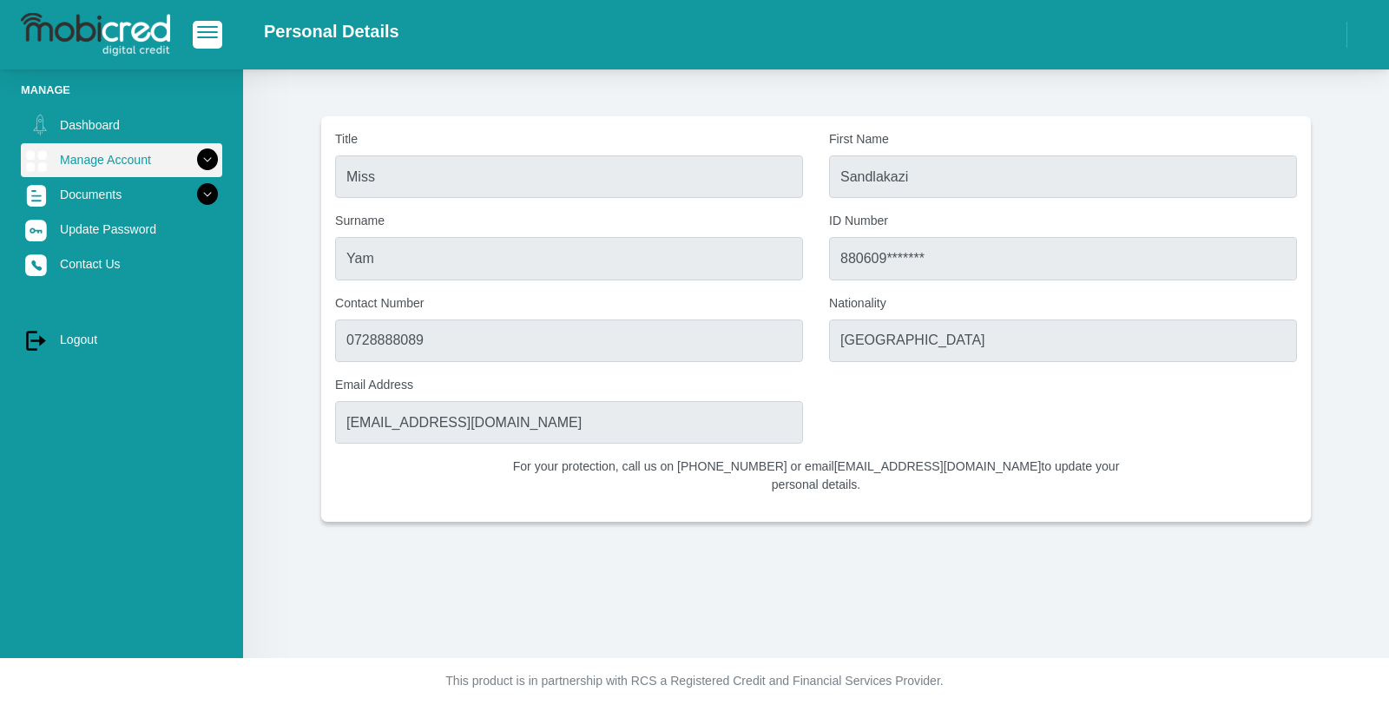
click at [150, 164] on link "Manage Account" at bounding box center [121, 159] width 201 height 33
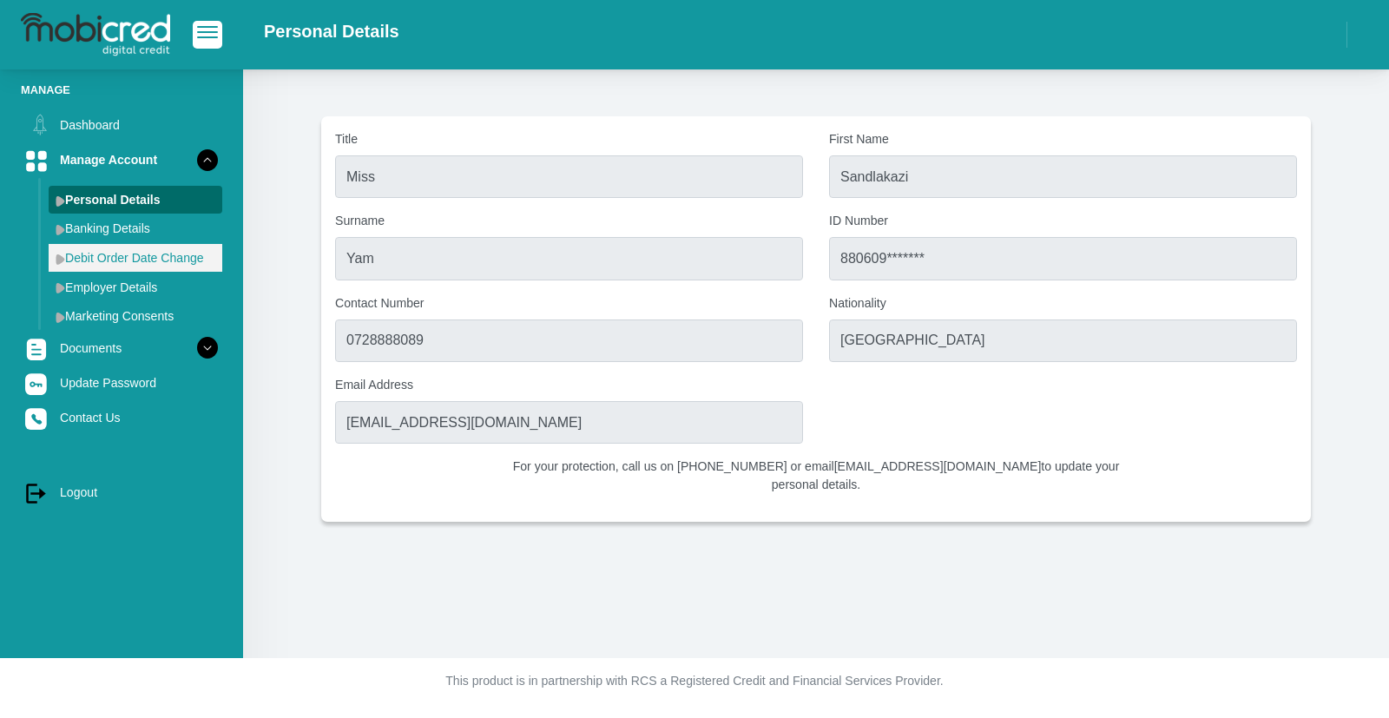
click at [102, 263] on link "Debit Order Date Change" at bounding box center [136, 258] width 174 height 28
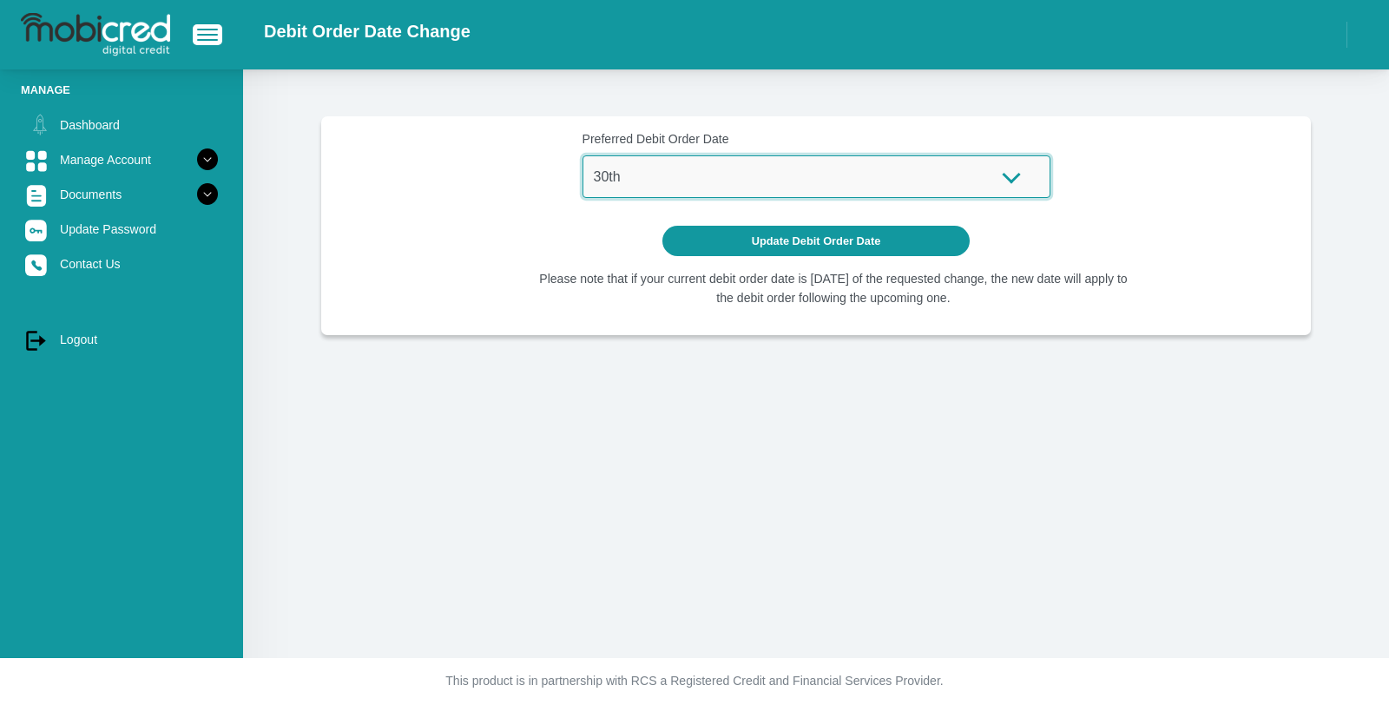
click at [911, 181] on select "1st 2nd 3rd 4th 5th 7th 18th 19th 20th 21st 22nd 23rd 24th 25th 26th 27th 28th …" at bounding box center [816, 176] width 468 height 43
